Goal: Task Accomplishment & Management: Complete application form

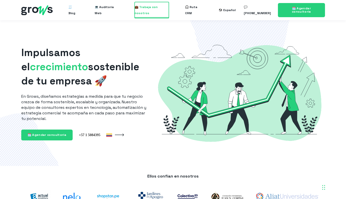
click at [161, 9] on span "💼 Trabaja con nosotros" at bounding box center [151, 10] width 34 height 16
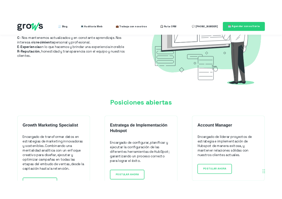
scroll to position [394, 0]
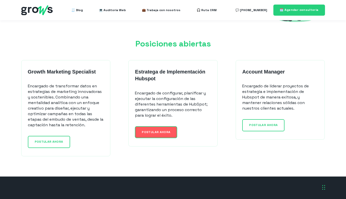
click at [162, 130] on span "POSTULAR AHORA" at bounding box center [156, 132] width 29 height 4
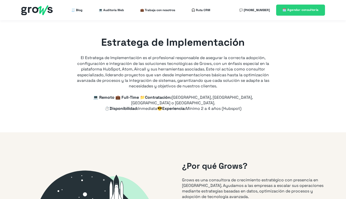
type input "+57"
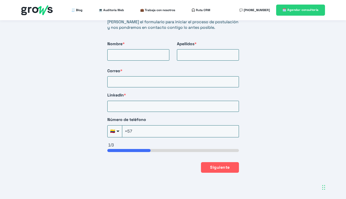
scroll to position [855, 0]
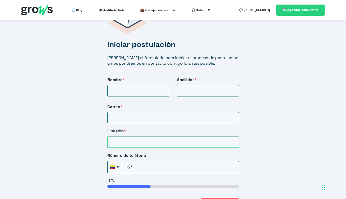
click at [129, 137] on input "LinkedIn *" at bounding box center [172, 142] width 131 height 11
type input "no uso"
click at [123, 112] on input "Correo *" at bounding box center [172, 117] width 131 height 11
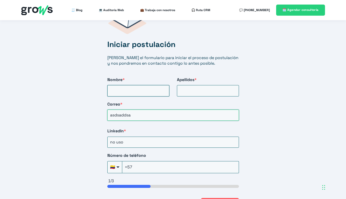
type input "asdsaddsa"
click at [119, 85] on input "Nombre *" at bounding box center [138, 90] width 62 height 11
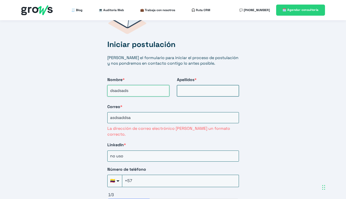
type input "dsadsads"
click at [196, 85] on input "Apellidos *" at bounding box center [208, 90] width 62 height 11
type input "sadsaddsa"
click at [146, 112] on input "asdsaddsa" at bounding box center [172, 117] width 131 height 11
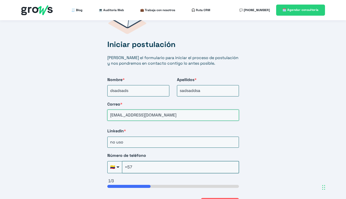
scroll to position [0, 0]
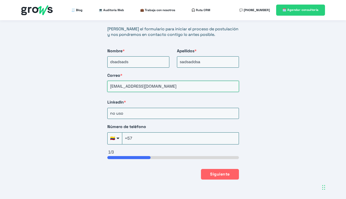
type input "asdsaddsa@dsadsad.com"
click at [218, 169] on button "Siguiente" at bounding box center [220, 174] width 38 height 11
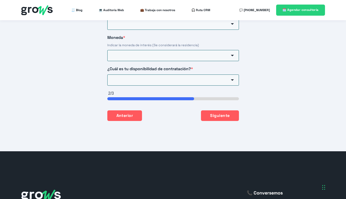
scroll to position [826, 0]
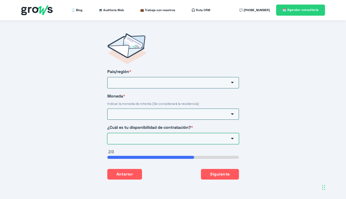
click at [177, 133] on input "¿Cuál es tu disponibilidad de contratación? *" at bounding box center [172, 138] width 131 height 11
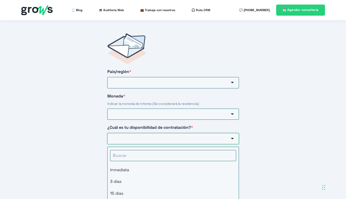
click at [177, 133] on input "¿Cuál es tu disponibilidad de contratación? *" at bounding box center [172, 138] width 131 height 11
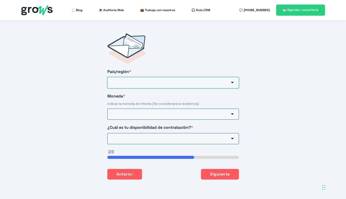
click at [123, 77] on input "País/región *" at bounding box center [172, 82] width 131 height 11
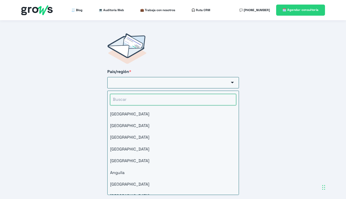
click at [128, 94] on input "HubSpot Form" at bounding box center [173, 99] width 126 height 11
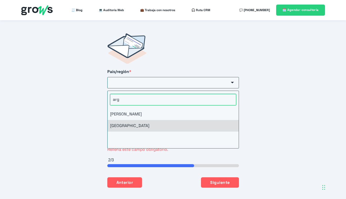
type input "arg"
click at [122, 120] on li "Argentina" at bounding box center [172, 126] width 131 height 12
type input "Argentina"
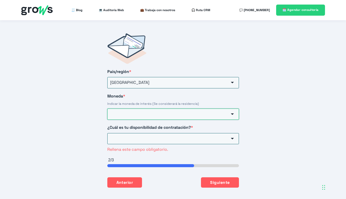
click at [122, 109] on input "Moneda *" at bounding box center [172, 114] width 131 height 11
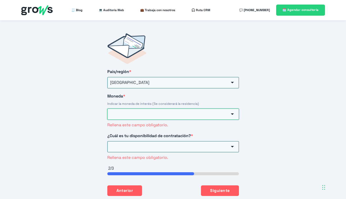
drag, startPoint x: 124, startPoint y: 108, endPoint x: 126, endPoint y: 116, distance: 8.2
click at [124, 109] on input "Moneda *" at bounding box center [172, 114] width 131 height 11
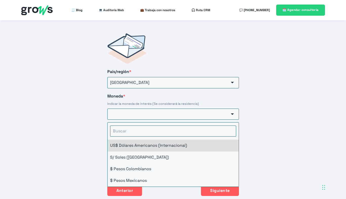
click at [132, 140] on li "US$ Dólares Americanos (Internacional)" at bounding box center [172, 146] width 131 height 12
type input "US$ Dólares Americanos (Internacional)"
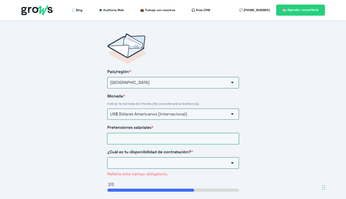
click at [122, 133] on input "Pretensiones salariales *" at bounding box center [172, 138] width 131 height 11
type input "1500"
click at [131, 157] on input "¿Cuál es tu disponibilidad de contratación? *" at bounding box center [172, 162] width 131 height 11
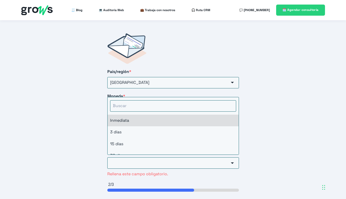
click at [134, 115] on li "Inmediata" at bounding box center [172, 121] width 131 height 12
type input "Inmediata"
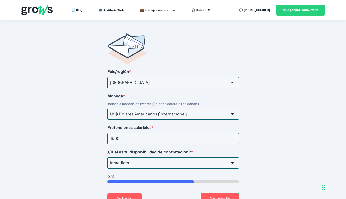
click at [206, 193] on button "Siguiente" at bounding box center [220, 198] width 38 height 11
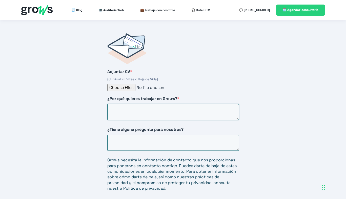
click at [167, 104] on textarea "¿Por qué quieres trabajar en Grows? *" at bounding box center [172, 112] width 131 height 16
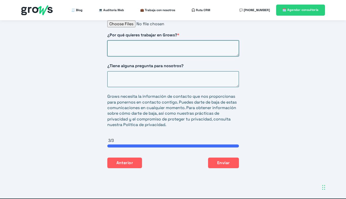
scroll to position [841, 0]
